Goal: Find specific page/section: Find specific page/section

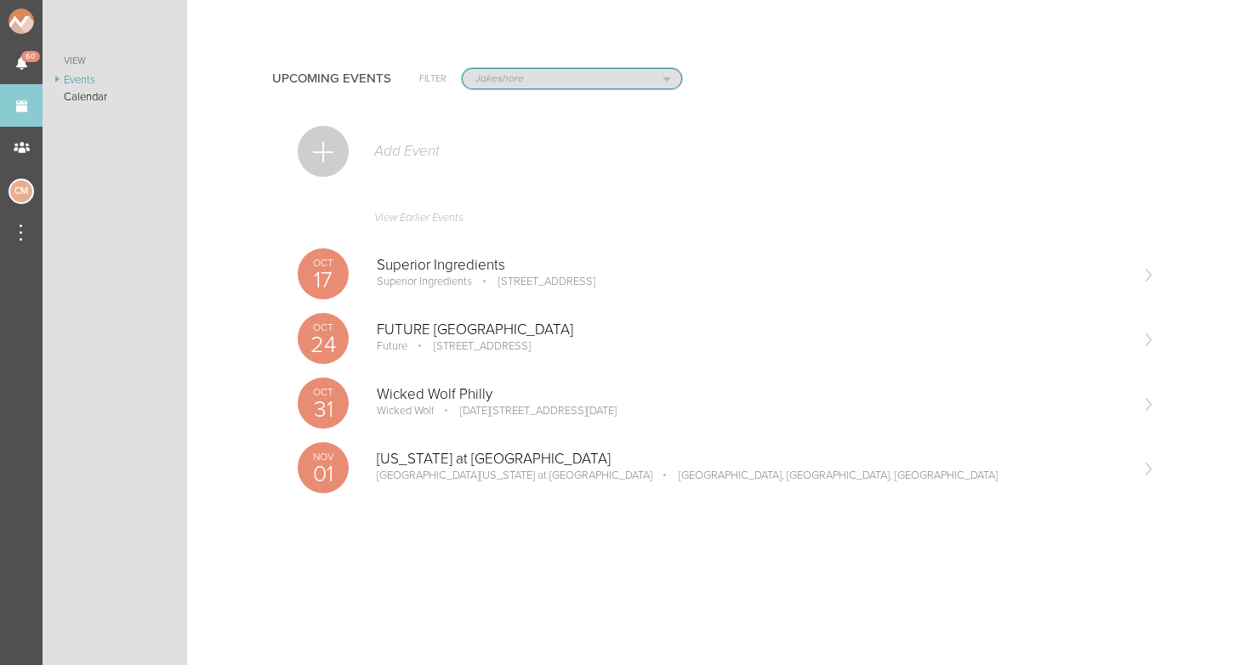
select select "1884"
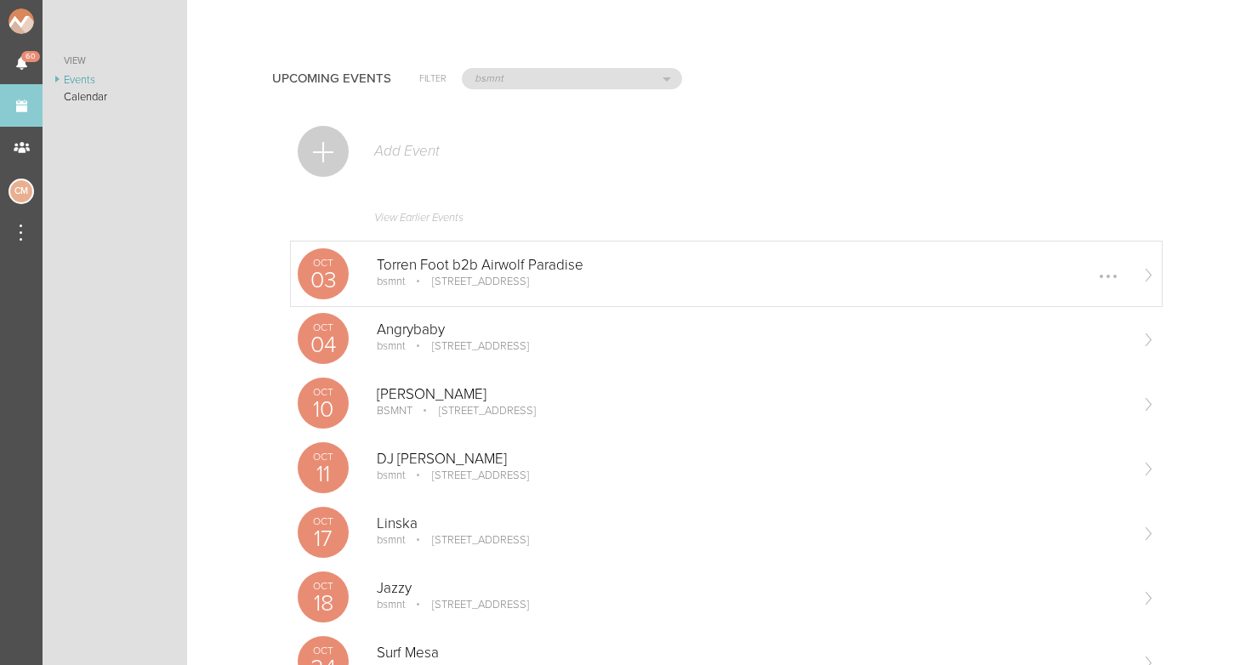
click at [418, 259] on p "Torren Foot b2b Airwolf Paradise" at bounding box center [752, 265] width 751 height 17
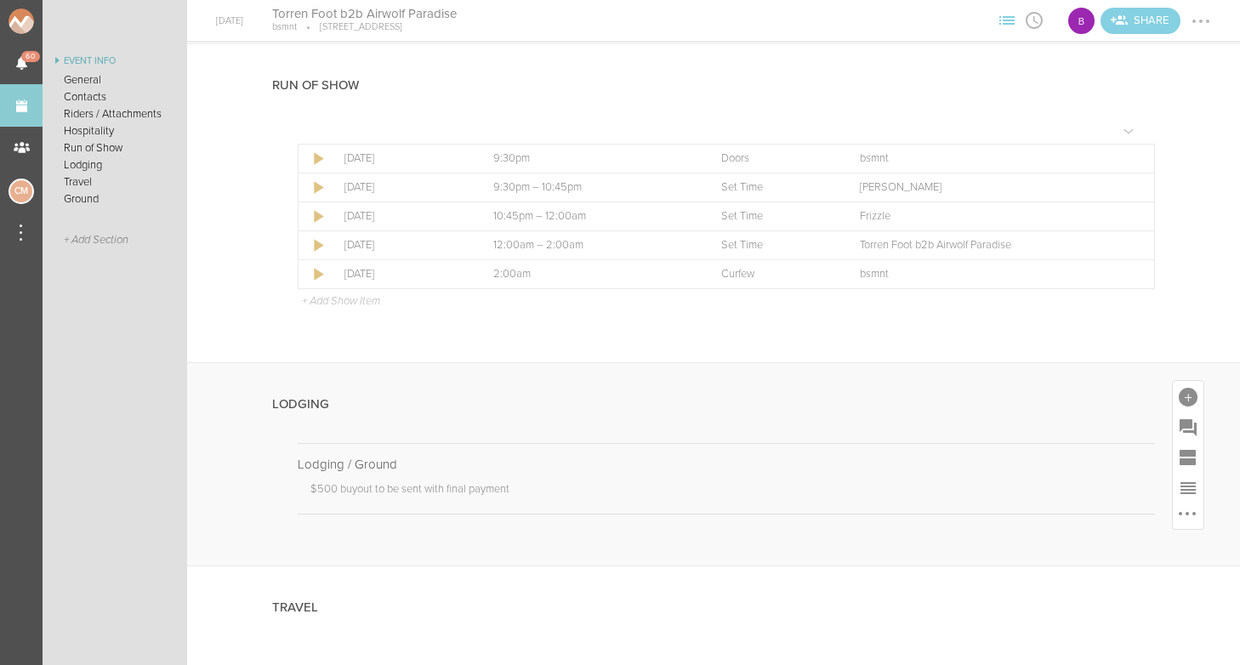
scroll to position [1230, 0]
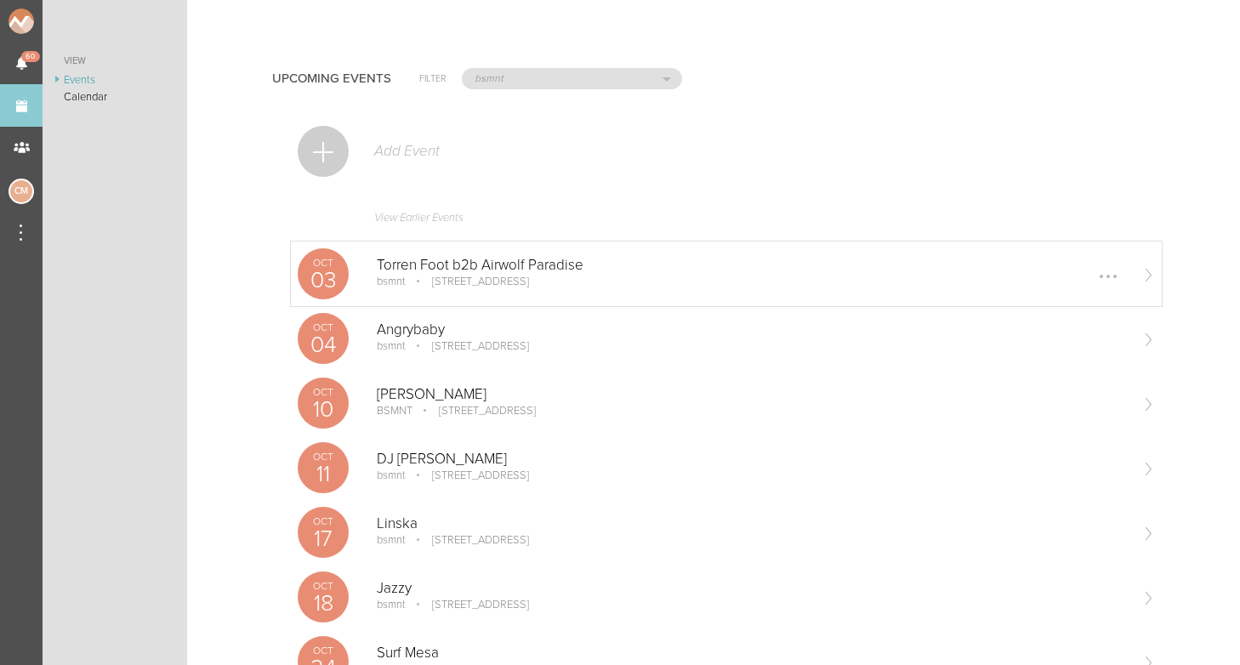
click at [432, 290] on div "Torren Foot b2b Airwolf Paradise bsmnt 100 Stuart St Boston, MA Edit Remove" at bounding box center [752, 274] width 751 height 34
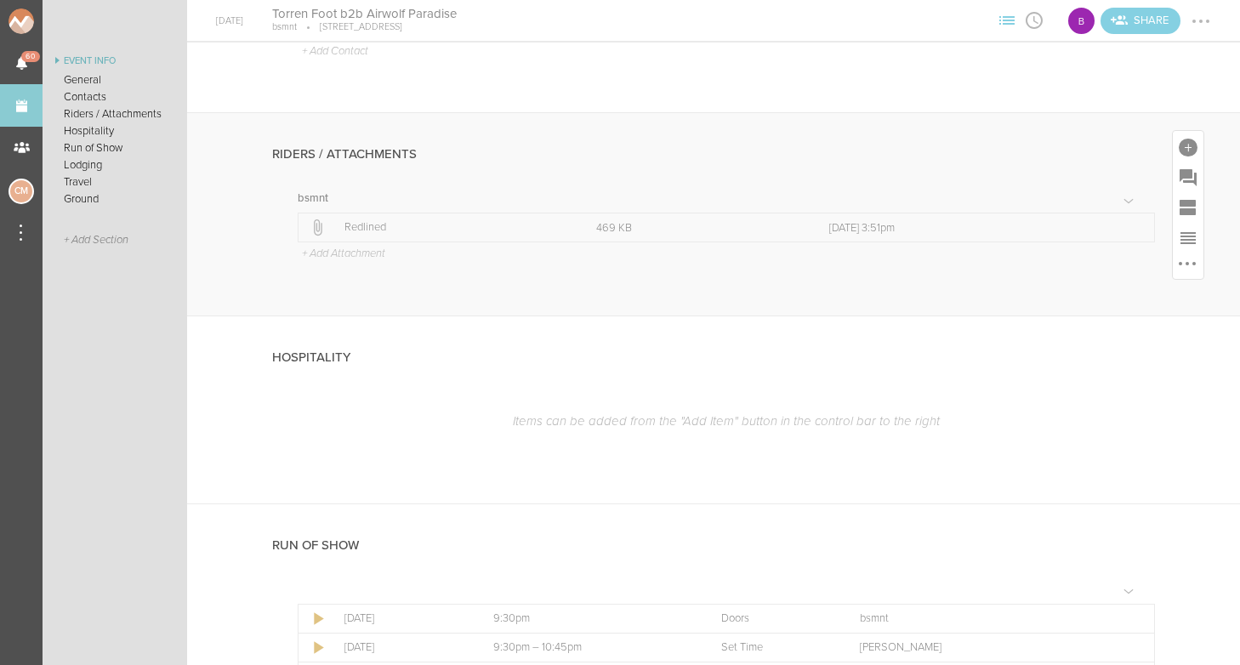
scroll to position [776, 0]
click at [354, 227] on td "Filename Redlined" at bounding box center [467, 223] width 252 height 29
